Goal: Task Accomplishment & Management: Use online tool/utility

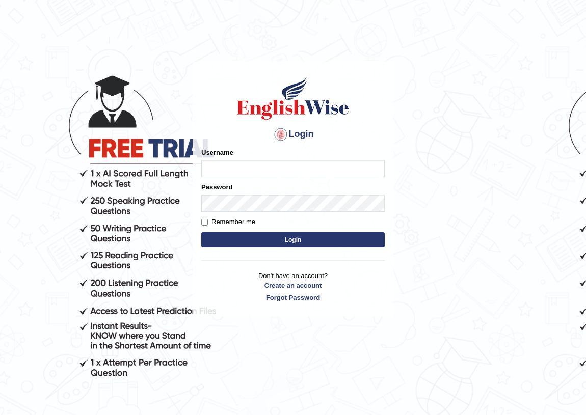
click at [233, 167] on input "Username" at bounding box center [292, 168] width 183 height 17
type input "Jasmeet12"
click at [251, 244] on button "Login" at bounding box center [292, 239] width 183 height 15
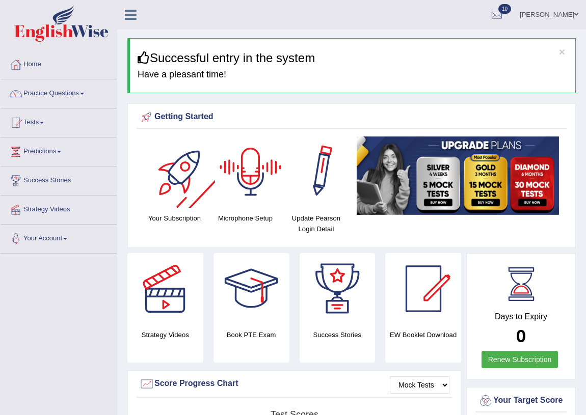
click at [252, 167] on div at bounding box center [250, 172] width 71 height 71
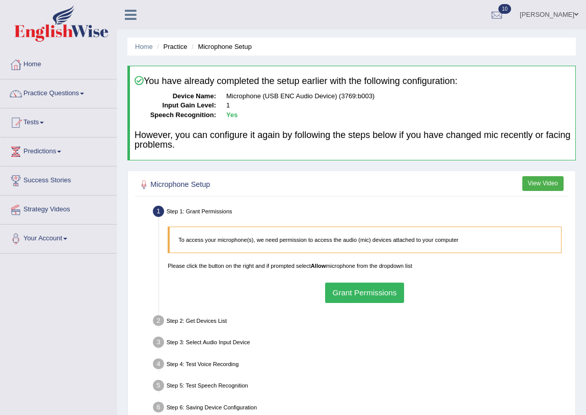
click at [348, 293] on button "Grant Permissions" at bounding box center [364, 293] width 79 height 20
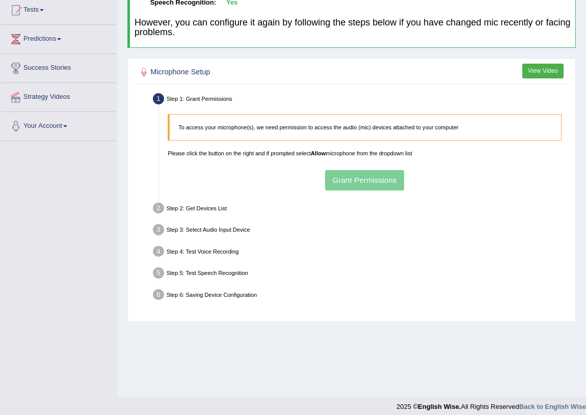
scroll to position [119, 0]
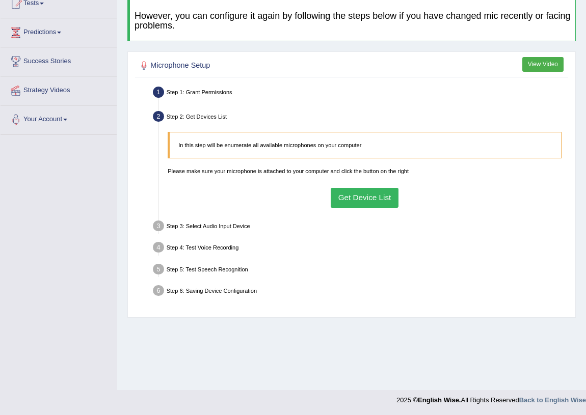
click at [360, 193] on button "Get Device List" at bounding box center [365, 198] width 68 height 20
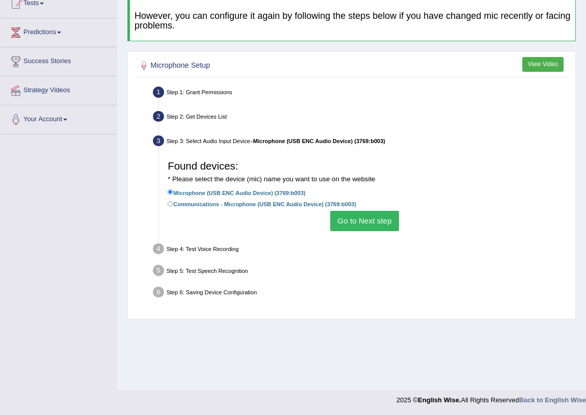
click at [348, 219] on button "Go to Next step" at bounding box center [364, 221] width 69 height 20
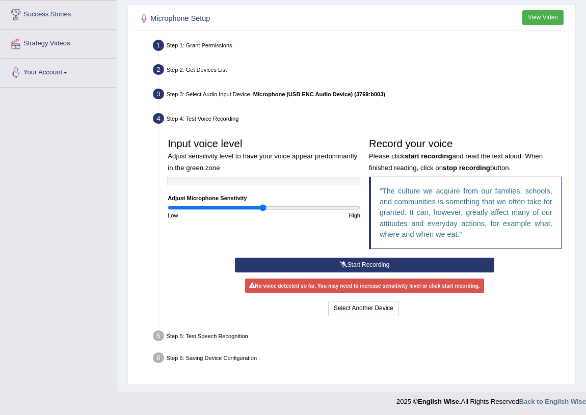
scroll to position [167, 0]
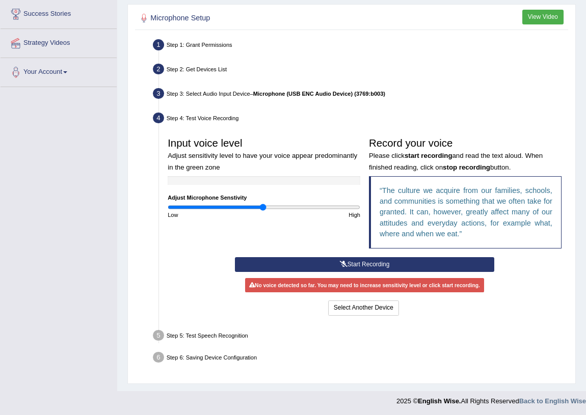
click at [349, 261] on button "Start Recording" at bounding box center [364, 264] width 259 height 15
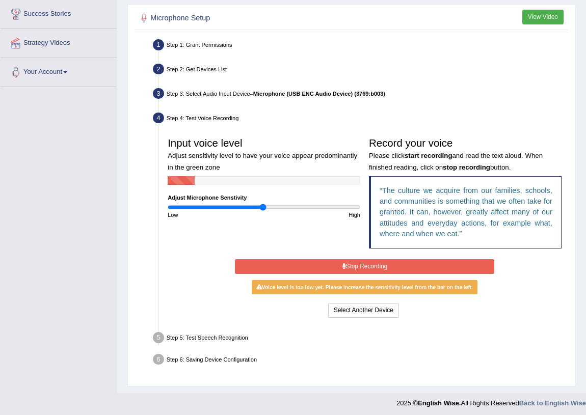
click at [353, 265] on button "Stop Recording" at bounding box center [364, 266] width 259 height 15
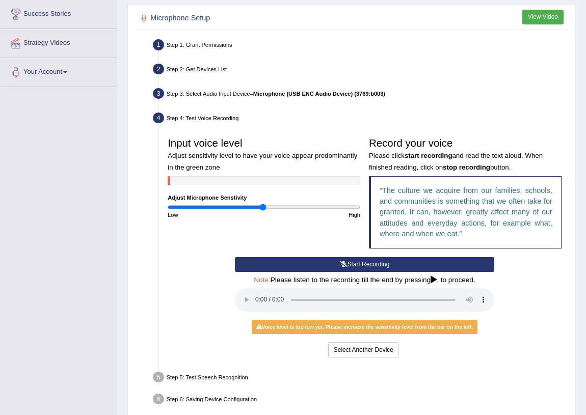
click at [354, 265] on button "Start Recording" at bounding box center [364, 264] width 259 height 15
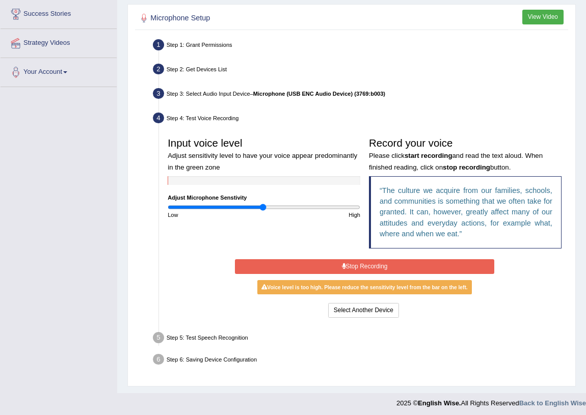
click at [355, 265] on button "Stop Recording" at bounding box center [364, 266] width 259 height 15
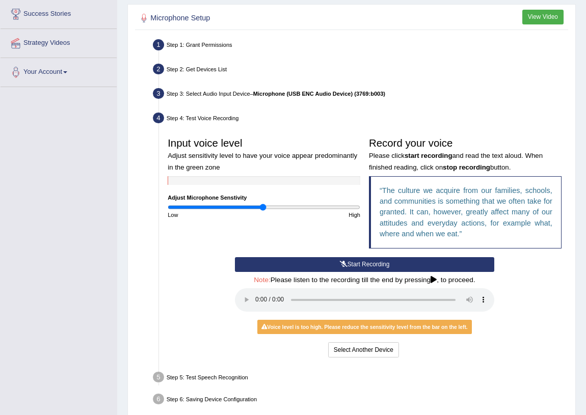
click at [362, 263] on button "Start Recording" at bounding box center [364, 264] width 259 height 15
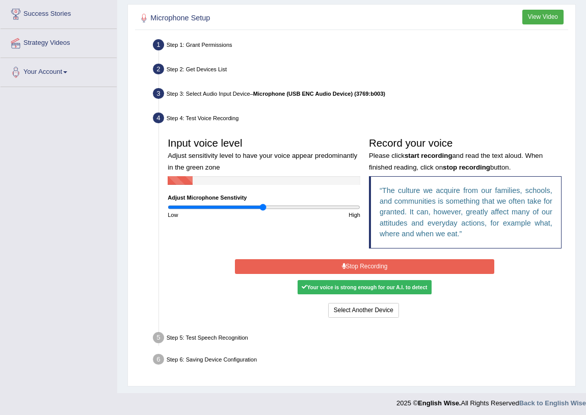
click at [359, 275] on div "Start Recording Stop Recording Note: Please listen to the recording till the en…" at bounding box center [364, 288] width 268 height 63
click at [362, 265] on button "Stop Recording" at bounding box center [364, 266] width 259 height 15
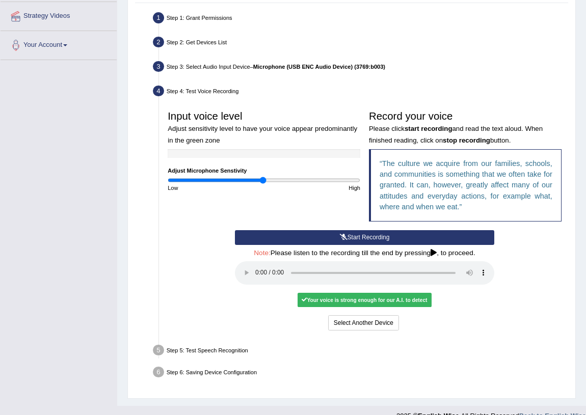
scroll to position [209, 0]
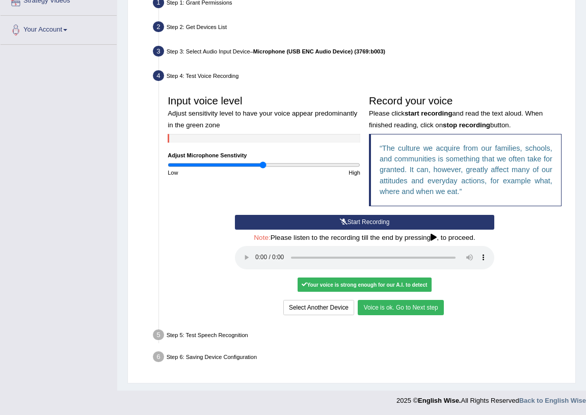
click at [415, 305] on button "Voice is ok. Go to Next step" at bounding box center [401, 307] width 86 height 15
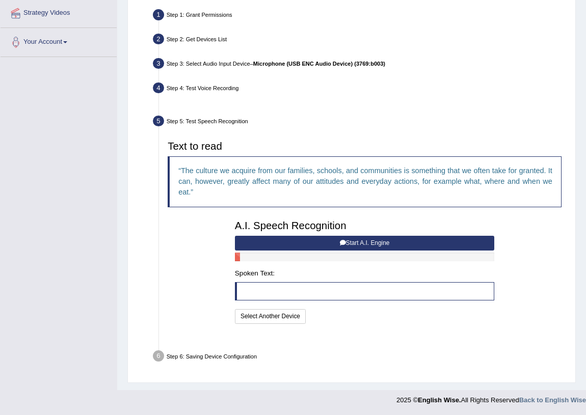
scroll to position [175, 0]
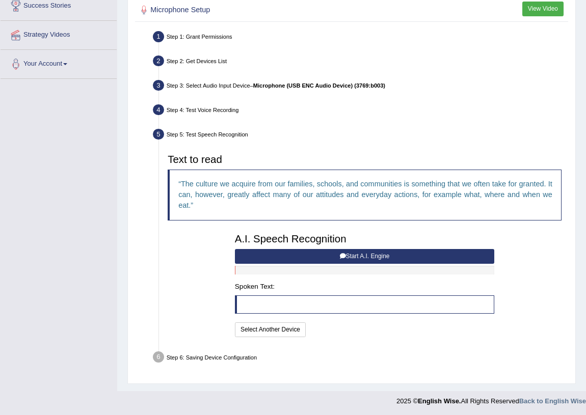
click at [374, 257] on button "Start A.I. Engine" at bounding box center [364, 256] width 259 height 15
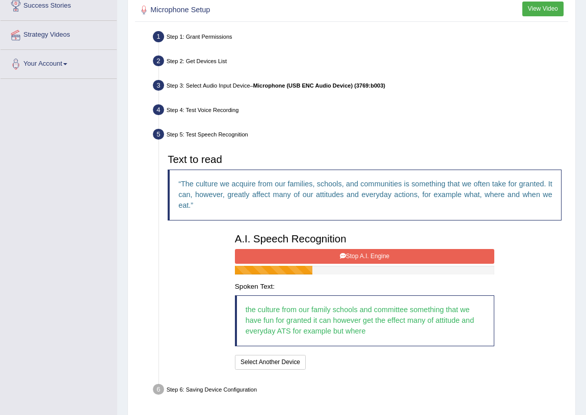
click at [376, 249] on button "Stop A.I. Engine" at bounding box center [364, 256] width 259 height 15
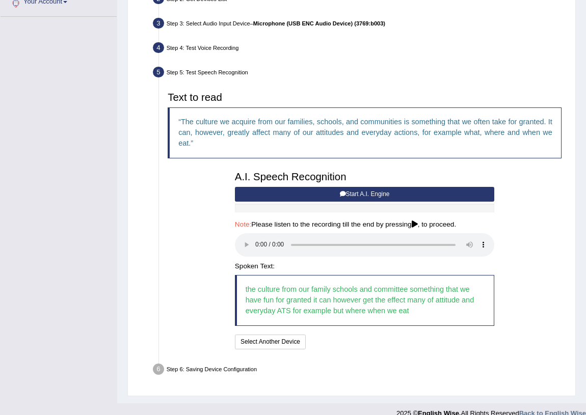
scroll to position [250, 0]
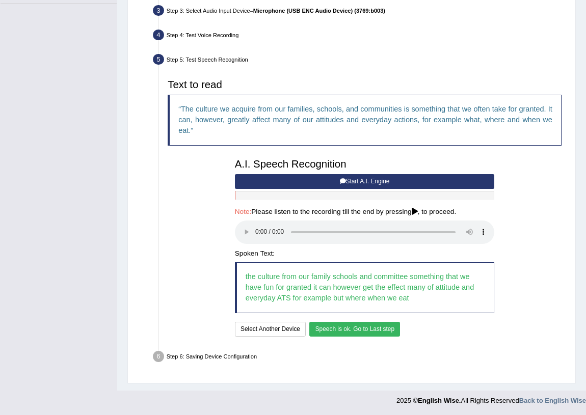
click at [347, 328] on button "Speech is ok. Go to Last step" at bounding box center [354, 329] width 91 height 15
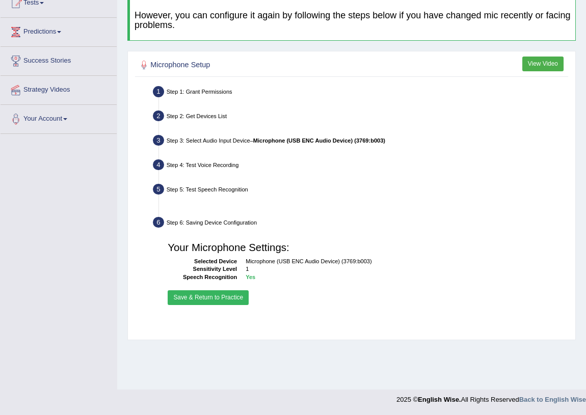
scroll to position [119, 0]
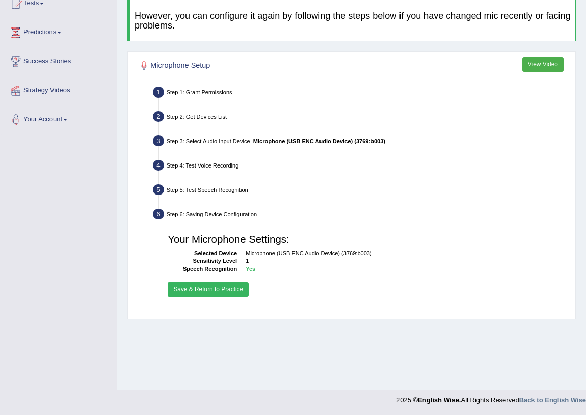
click at [214, 286] on button "Save & Return to Practice" at bounding box center [208, 289] width 81 height 15
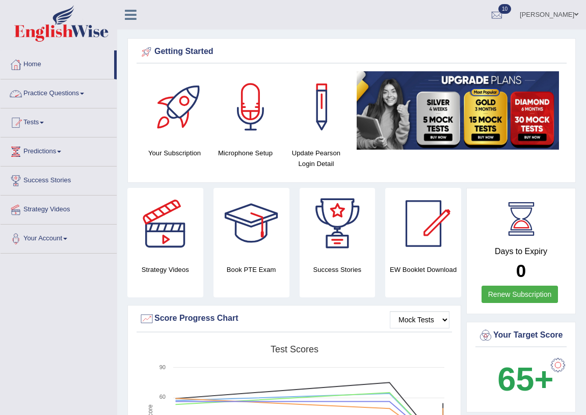
click at [61, 93] on link "Practice Questions" at bounding box center [59, 91] width 116 height 25
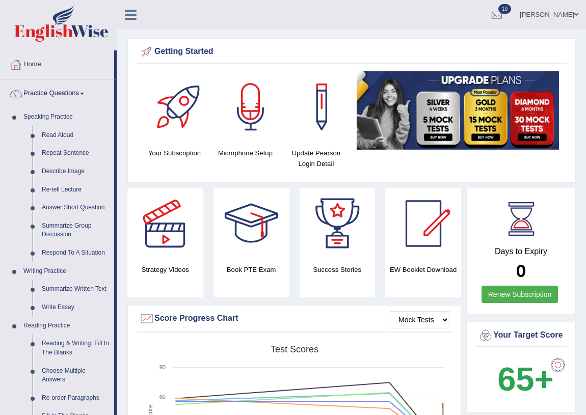
click at [62, 94] on link "Practice Questions" at bounding box center [58, 91] width 114 height 25
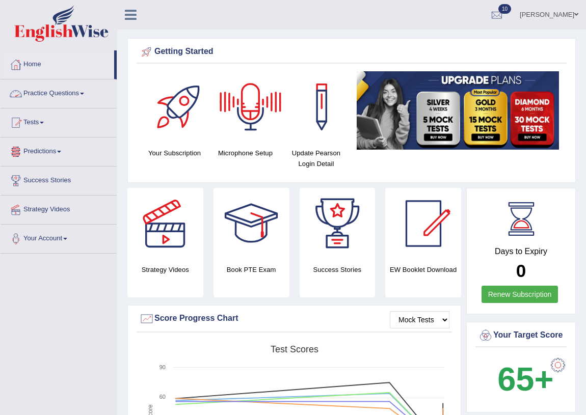
click at [41, 123] on link "Tests" at bounding box center [59, 121] width 116 height 25
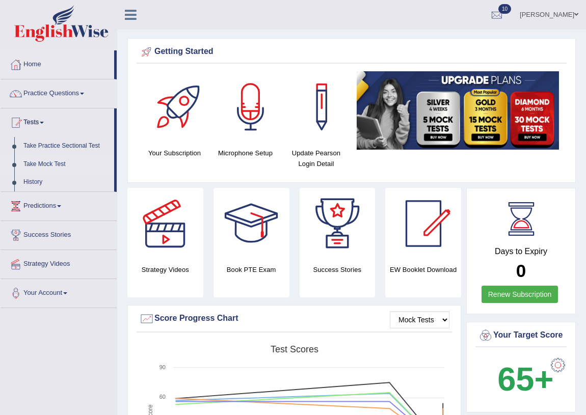
click at [56, 163] on link "Take Mock Test" at bounding box center [66, 164] width 95 height 18
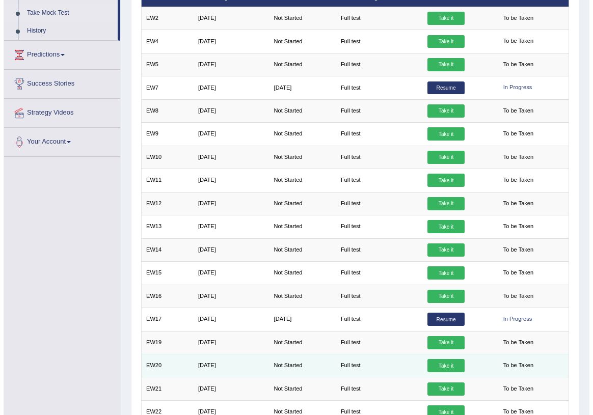
scroll to position [185, 0]
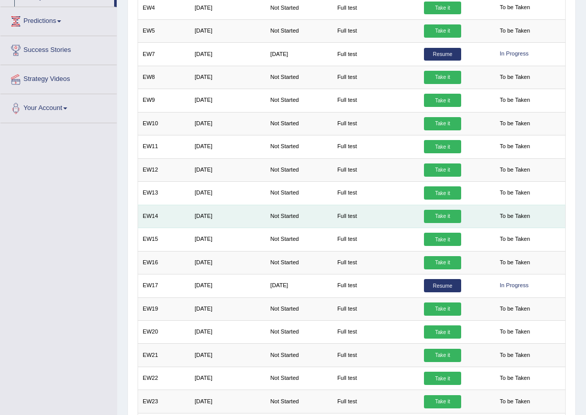
click at [440, 212] on link "Take it" at bounding box center [442, 216] width 37 height 13
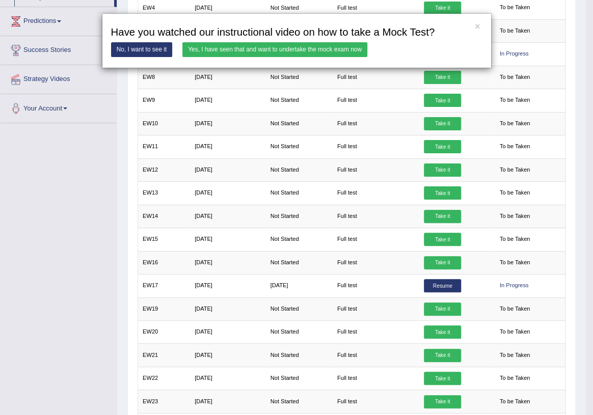
click at [270, 52] on link "Yes, I have seen that and want to undertake the mock exam now" at bounding box center [274, 49] width 185 height 15
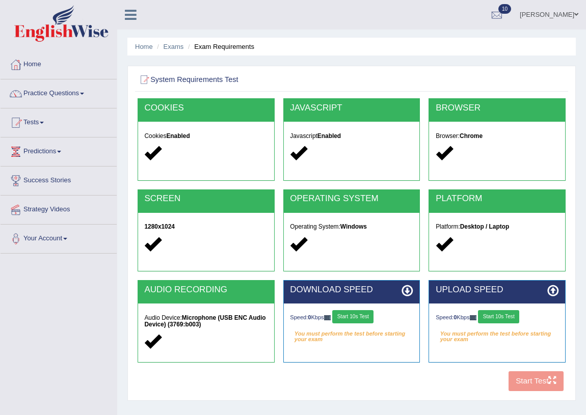
click at [363, 315] on button "Start 10s Test" at bounding box center [352, 316] width 41 height 13
click at [488, 310] on button "Start 10s Test" at bounding box center [498, 316] width 41 height 13
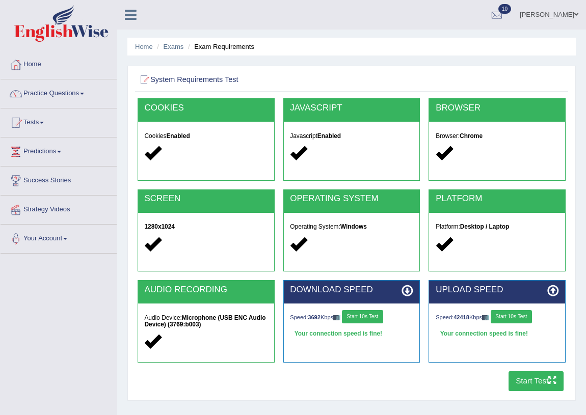
click at [526, 380] on button "Start Test" at bounding box center [536, 381] width 56 height 20
